Goal: Information Seeking & Learning: Learn about a topic

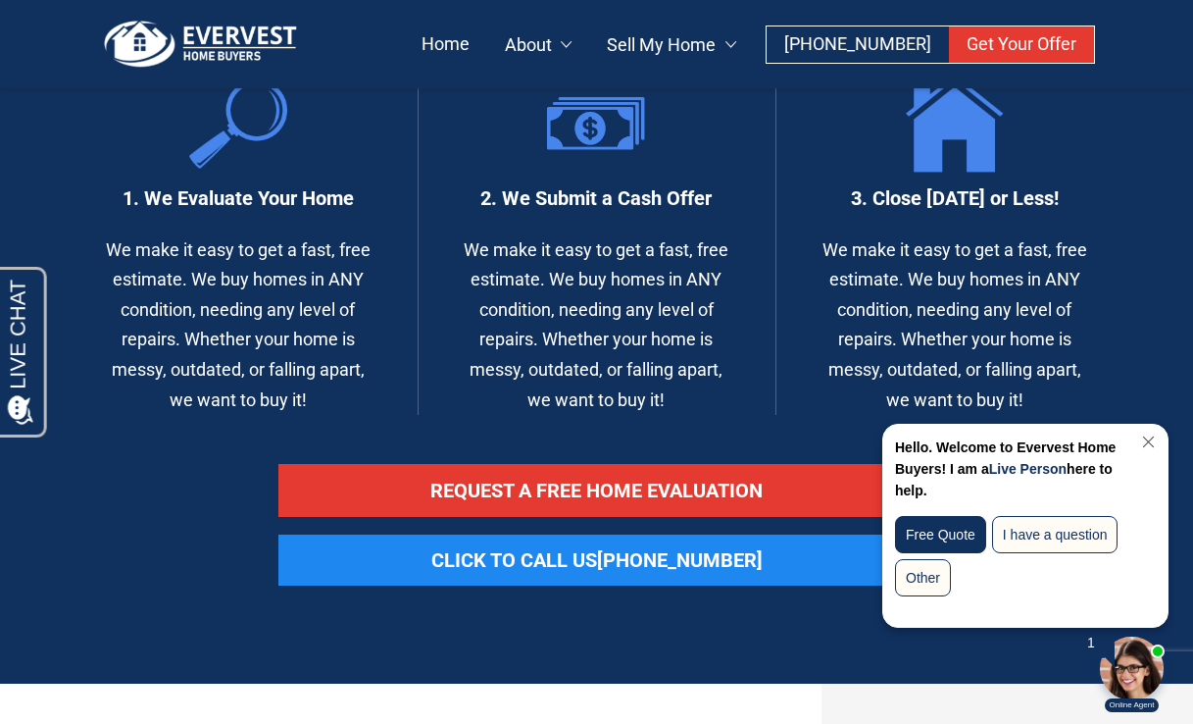
scroll to position [2031, 0]
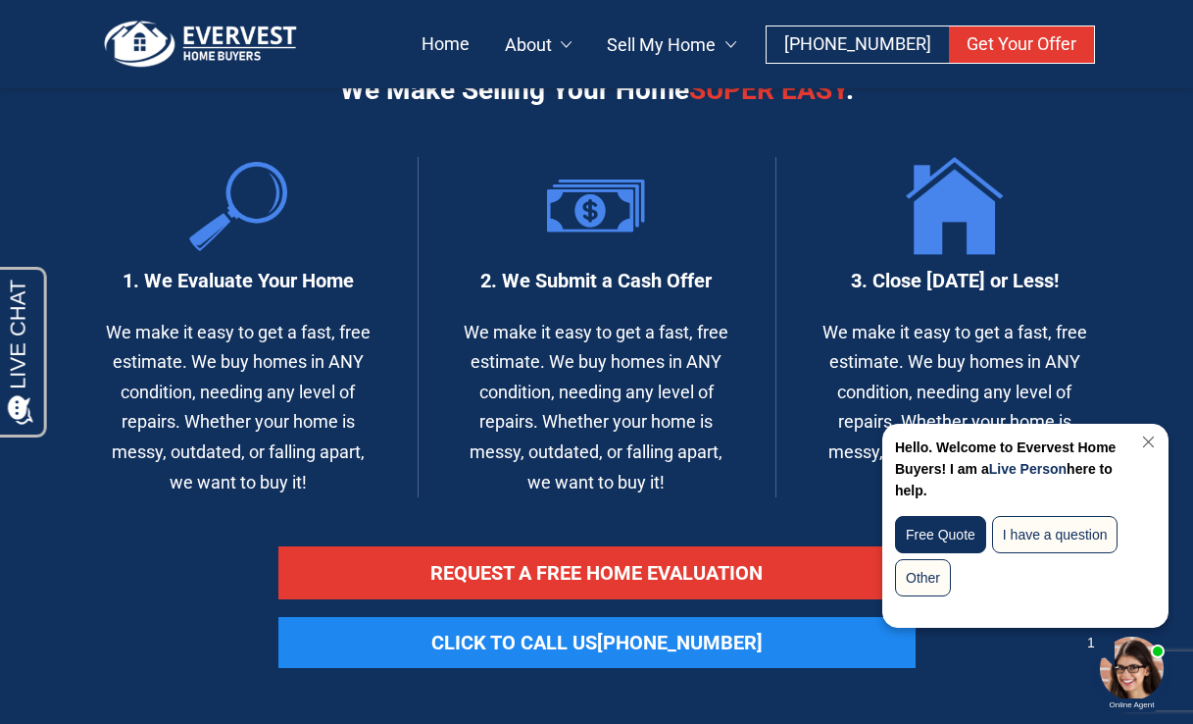
drag, startPoint x: 325, startPoint y: 361, endPoint x: 114, endPoint y: 186, distance: 273.7
click at [114, 186] on div "1. We Evaluate Your Home We make it easy to get a fast, free estimate. We buy h…" at bounding box center [199, 327] width 359 height 340
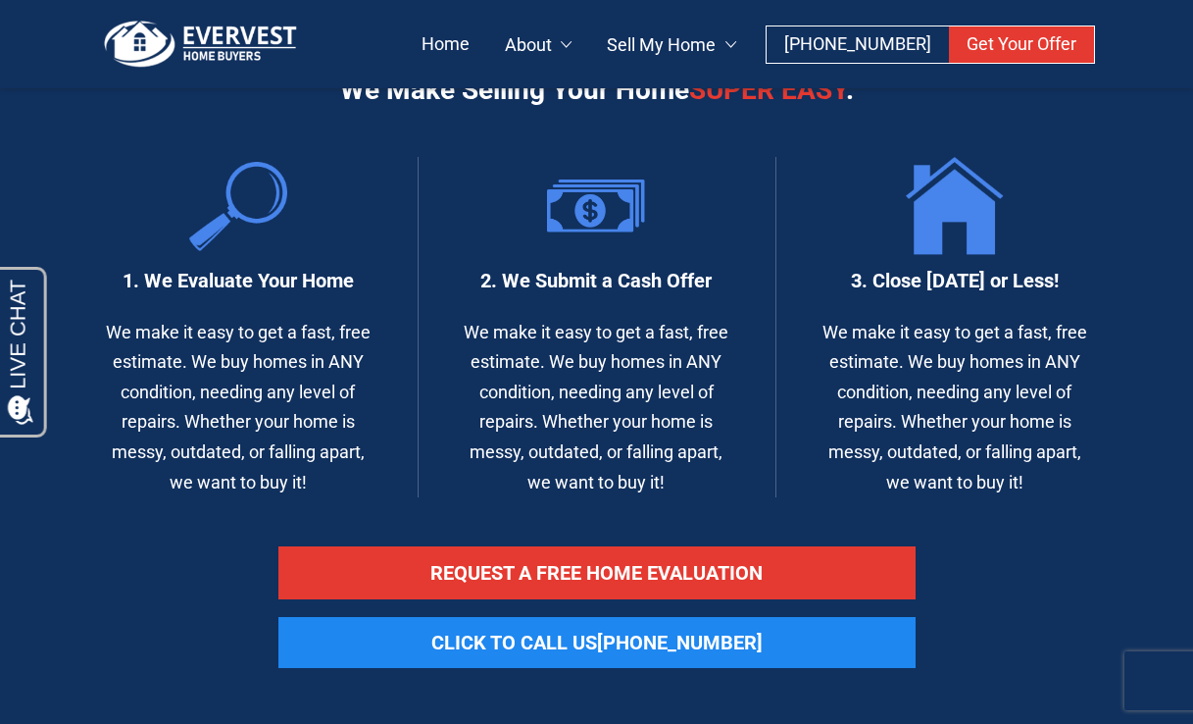
copy p "We make it easy to get a fast, free estimate. We buy homes in ANY condition, ne…"
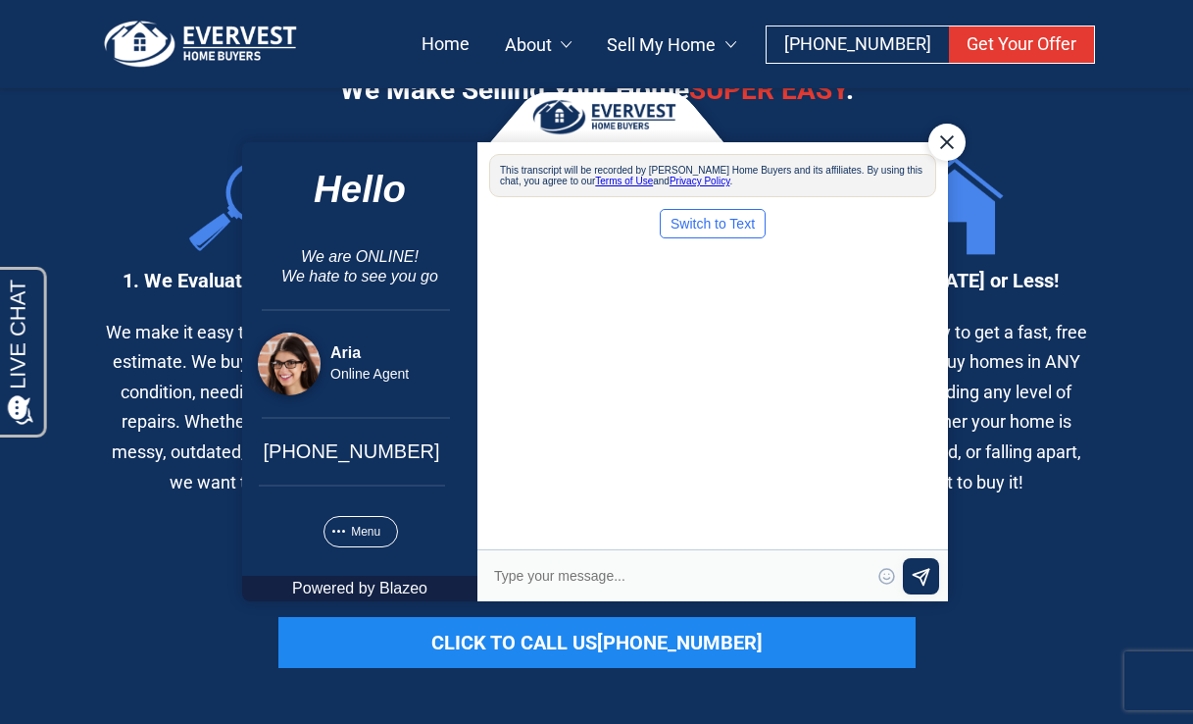
scroll to position [0, 0]
click at [943, 142] on div "Close Chat" at bounding box center [946, 142] width 37 height 37
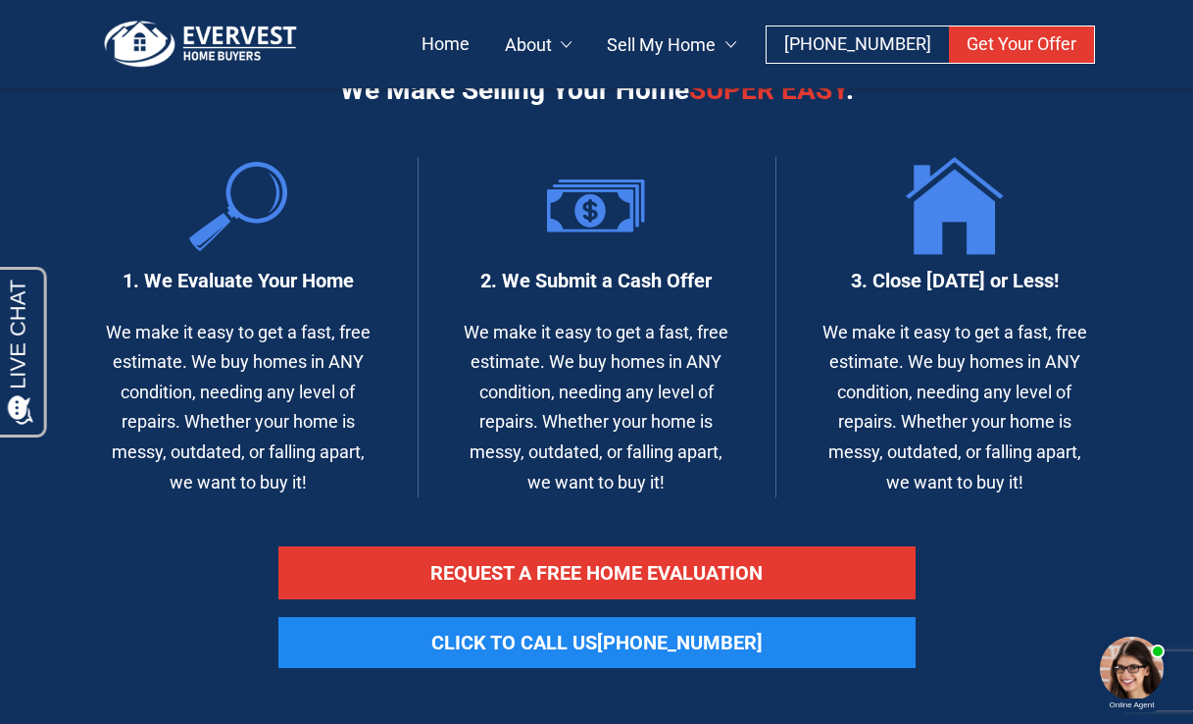
drag, startPoint x: 863, startPoint y: 149, endPoint x: 1086, endPoint y: 158, distance: 222.8
click at [1086, 268] on h3 "3. Close [DATE] or Less!" at bounding box center [955, 280] width 280 height 25
copy h3 "Close in 7 Days or Less!"
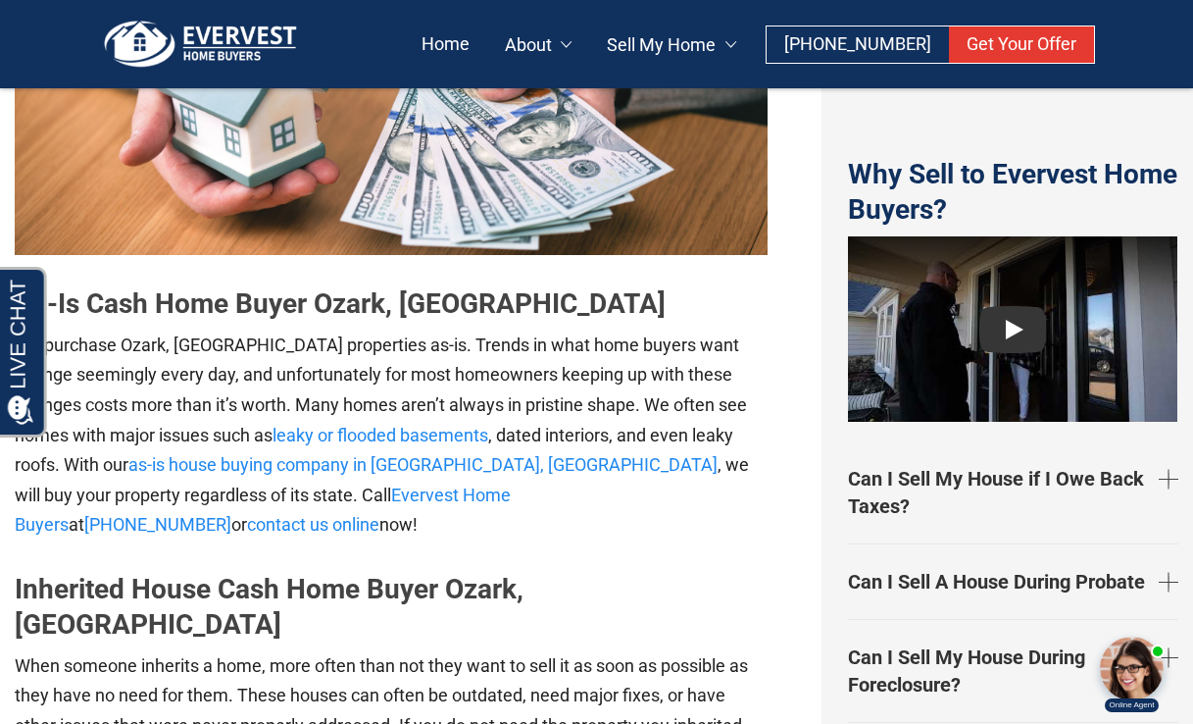
scroll to position [3643, 0]
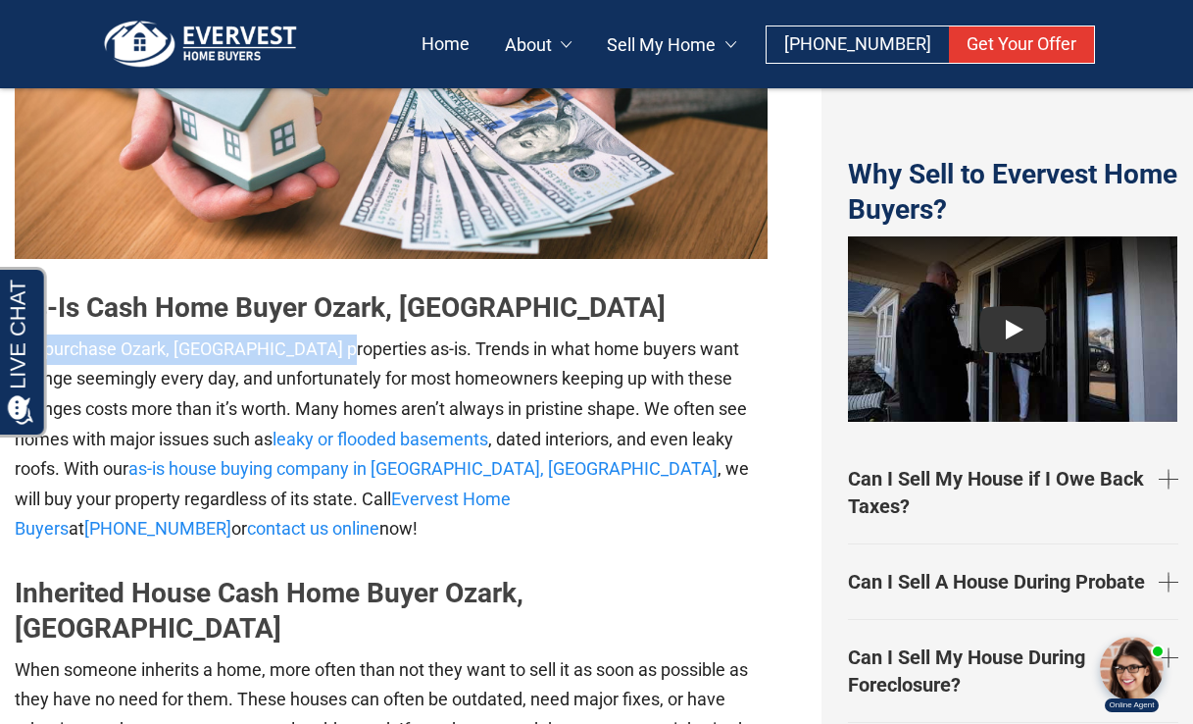
drag, startPoint x: 15, startPoint y: 194, endPoint x: 329, endPoint y: 196, distance: 313.8
click at [329, 334] on p "We purchase Ozark, MO properties as-is. Trends in what home buyers want change …" at bounding box center [391, 439] width 753 height 210
copy p "We purchase Ozark, MO properties as-is"
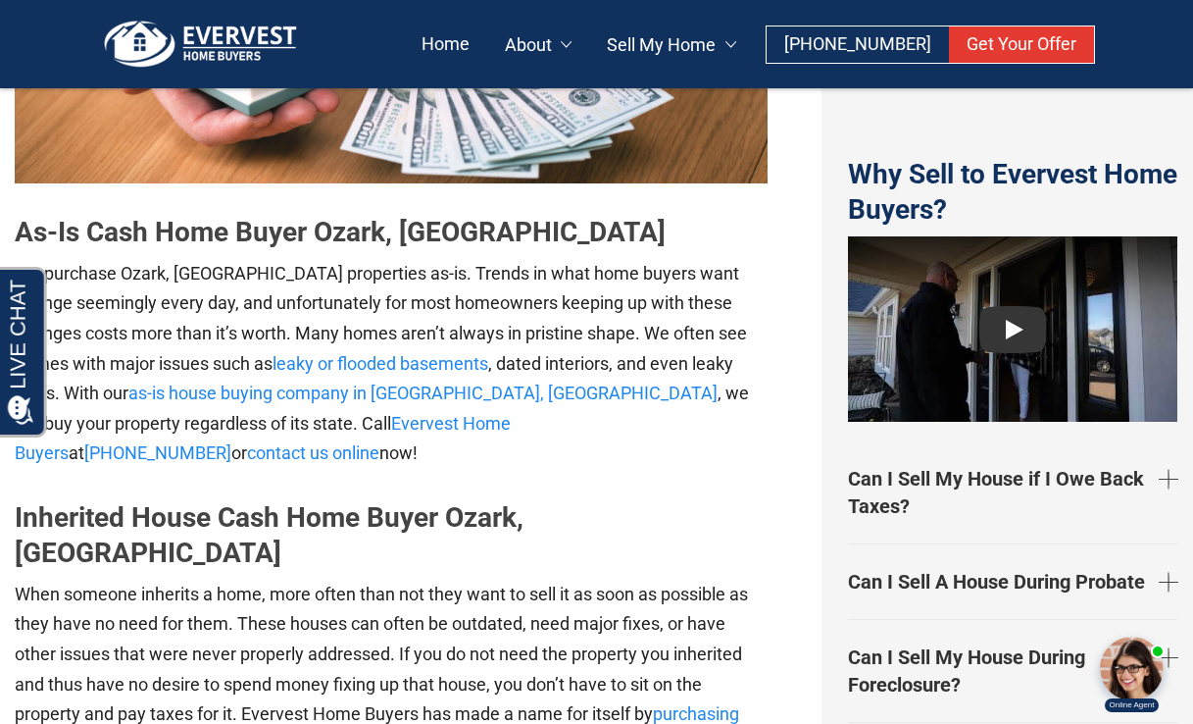
scroll to position [3668, 0]
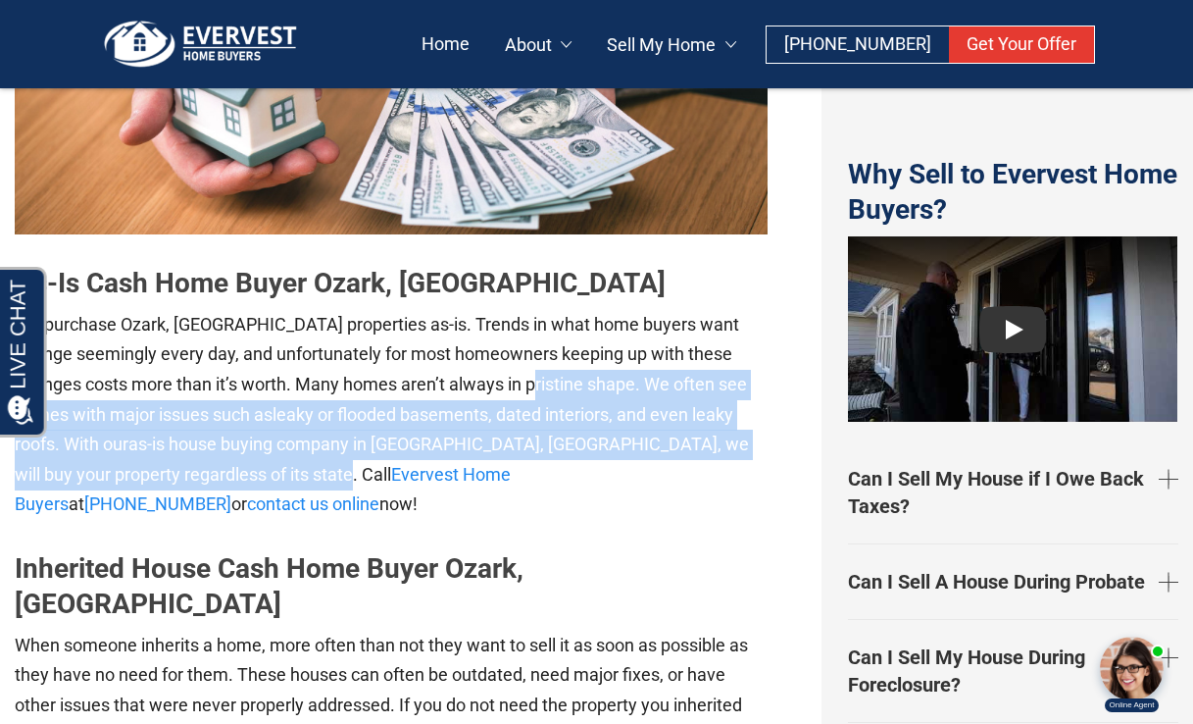
drag, startPoint x: 486, startPoint y: 232, endPoint x: 675, endPoint y: 298, distance: 199.4
click at [675, 310] on p "We purchase Ozark, MO properties as-is. Trends in what home buyers want change …" at bounding box center [391, 415] width 753 height 210
copy p "We often see homes with major issues such as leaky or flooded basements , dated…"
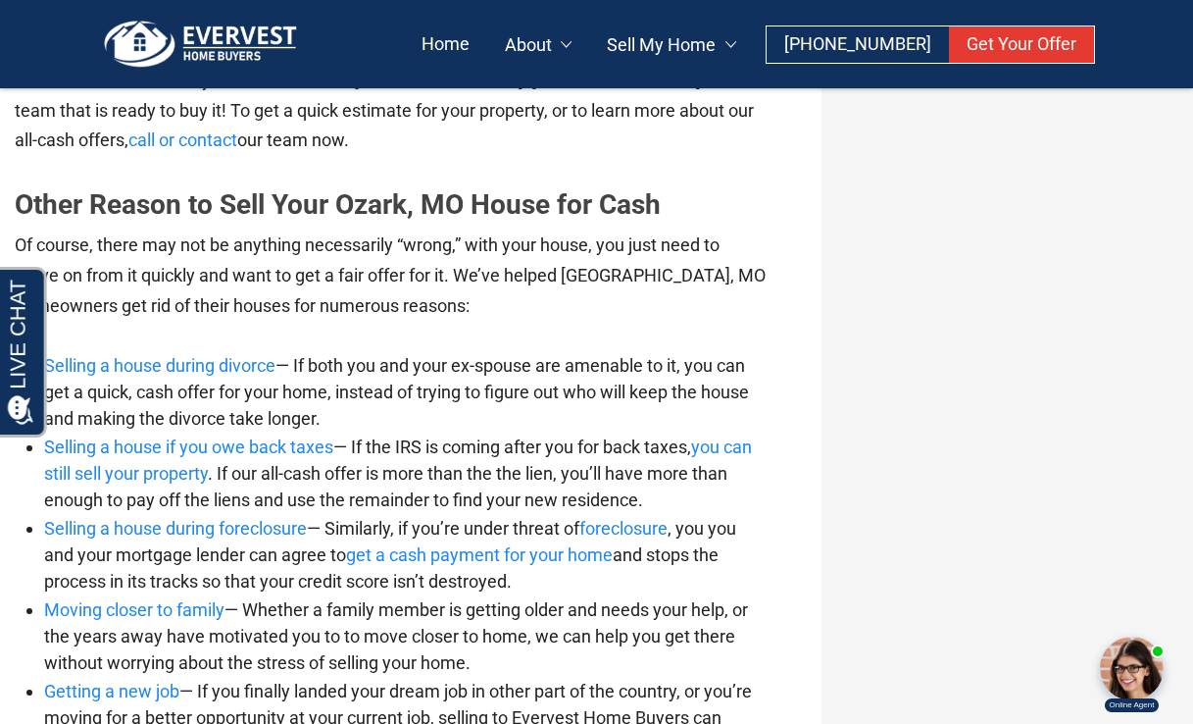
scroll to position [9799, 0]
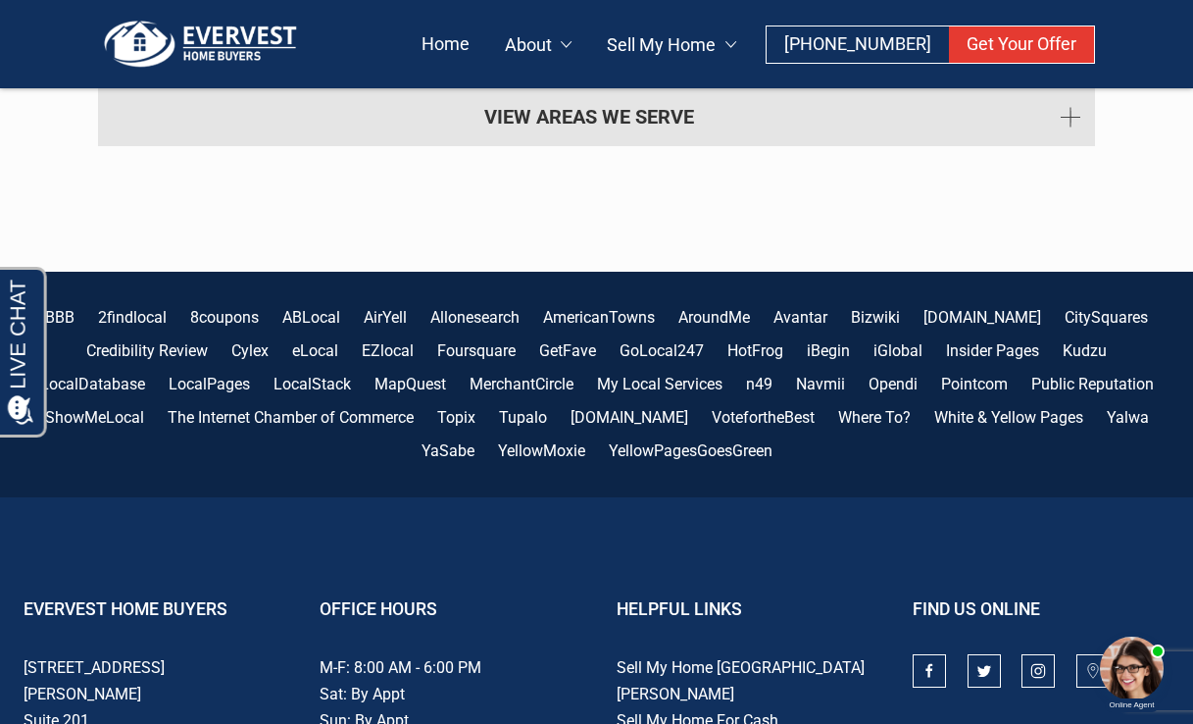
copy div "Evervest"
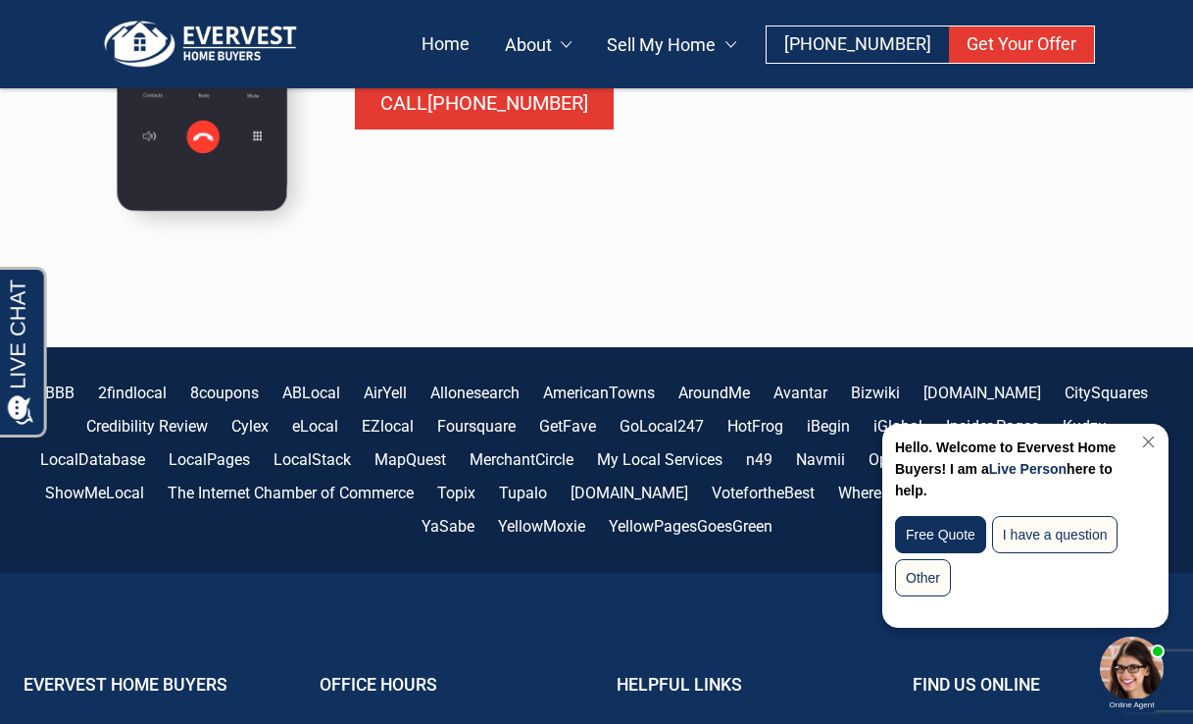
scroll to position [6604, 0]
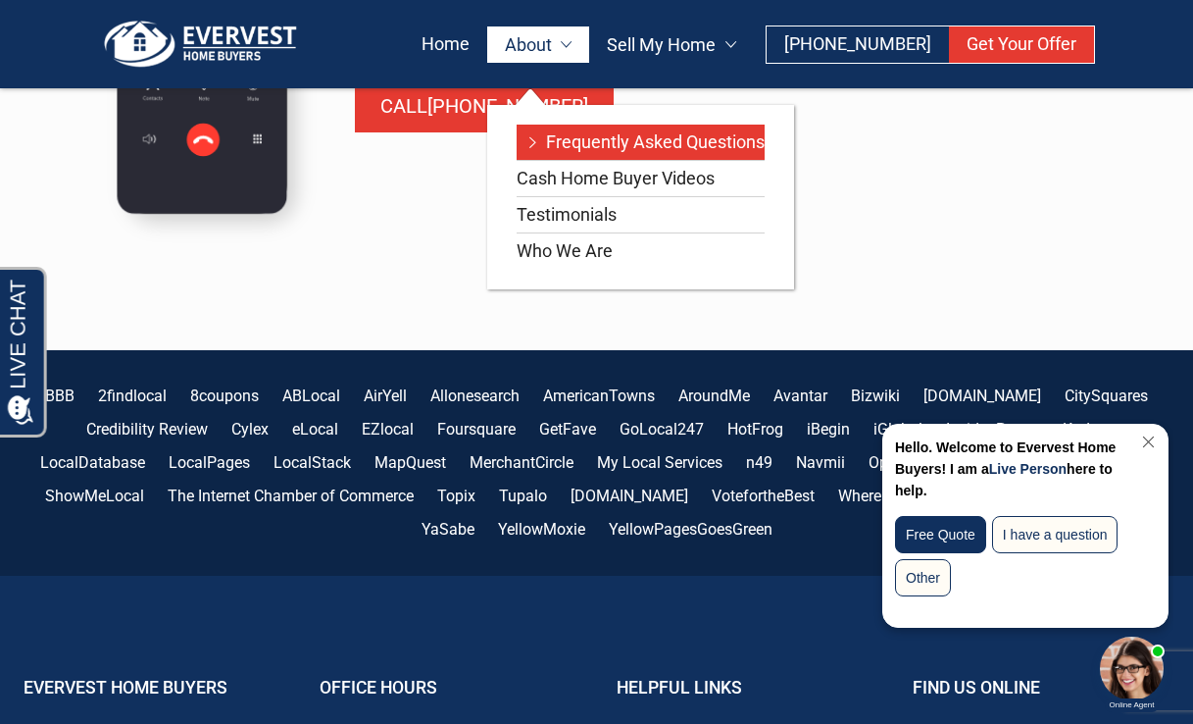
click at [597, 138] on link "Frequently Asked Questions" at bounding box center [641, 142] width 248 height 35
